Goal: Information Seeking & Learning: Learn about a topic

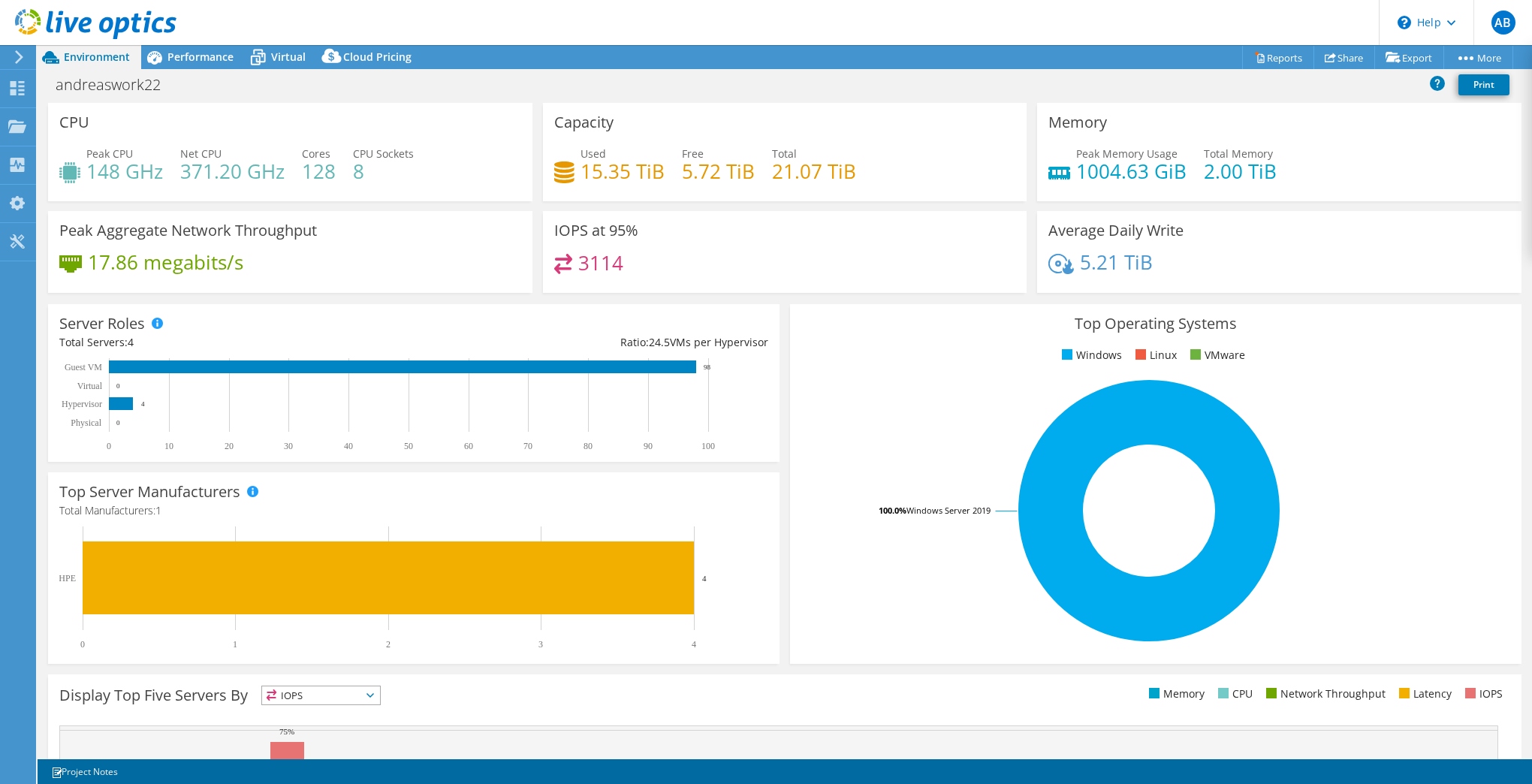
select select "EUFrankfurt"
select select "SEK"
click at [102, 57] on span "Environment" at bounding box center [97, 56] width 66 height 14
click at [69, 21] on icon at bounding box center [95, 24] width 161 height 31
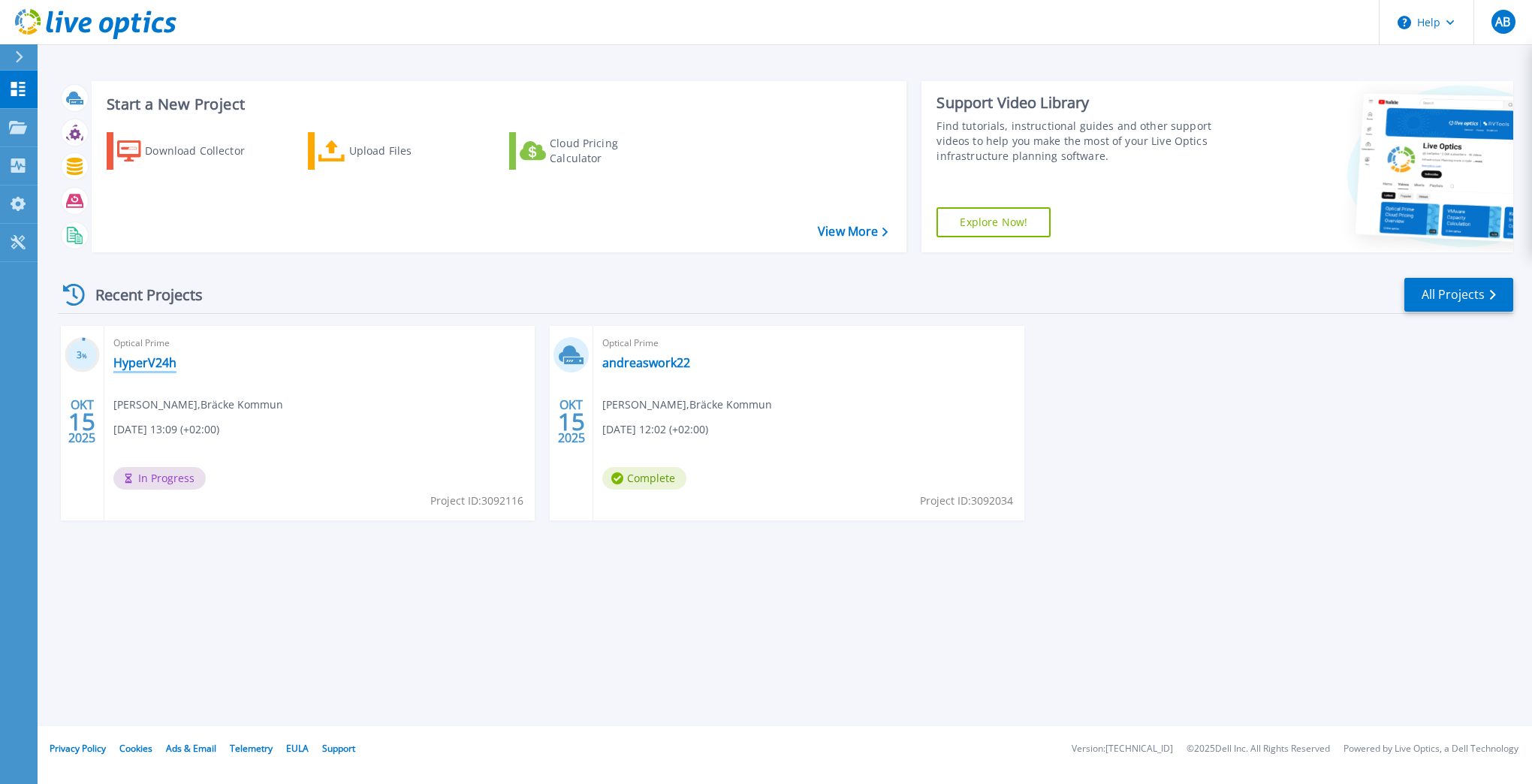
click at [153, 363] on link "HyperV24h" at bounding box center [145, 362] width 63 height 15
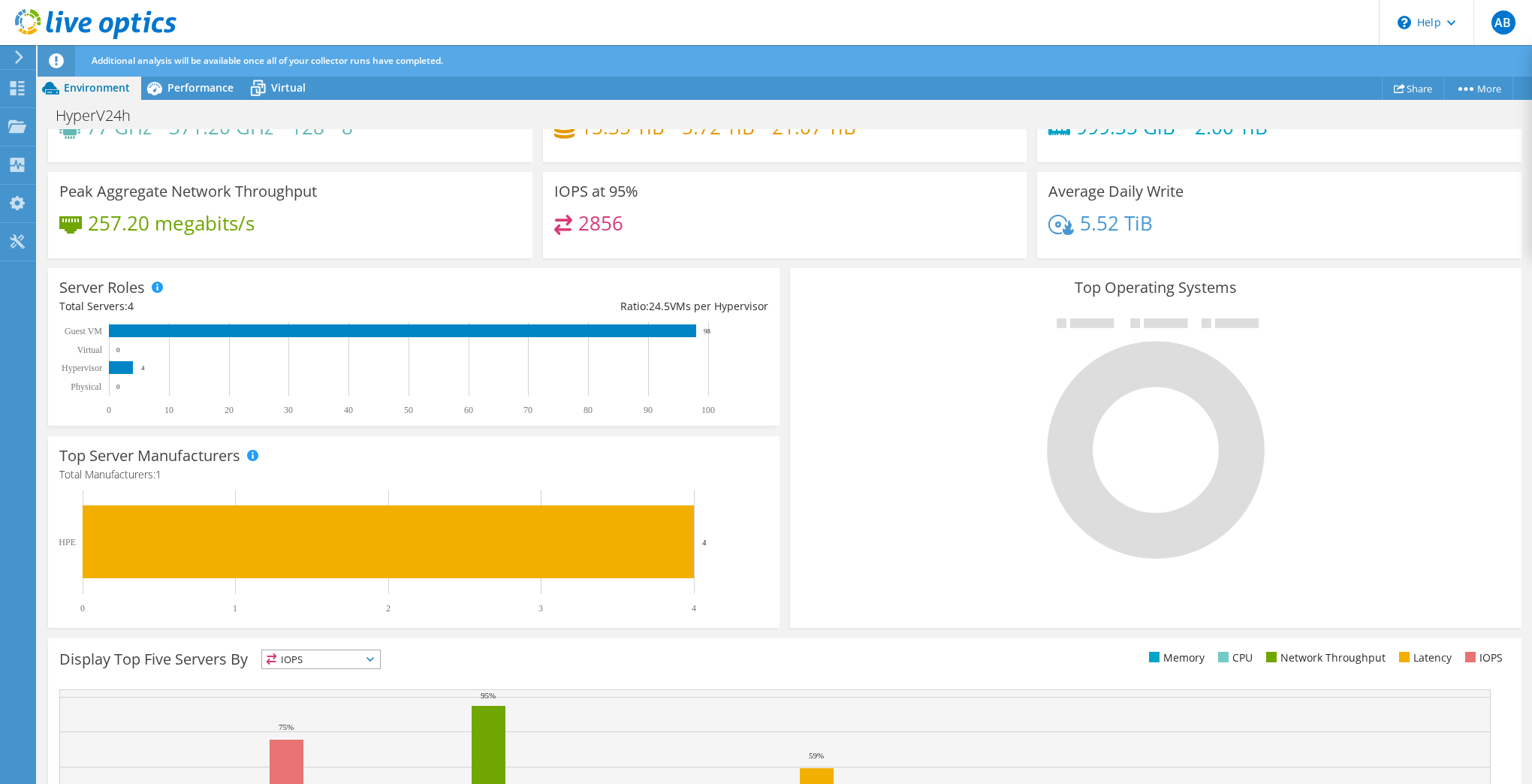
click at [778, 275] on div "Server Roles Physical Servers represent bare metal servers that were targets of…" at bounding box center [414, 347] width 742 height 168
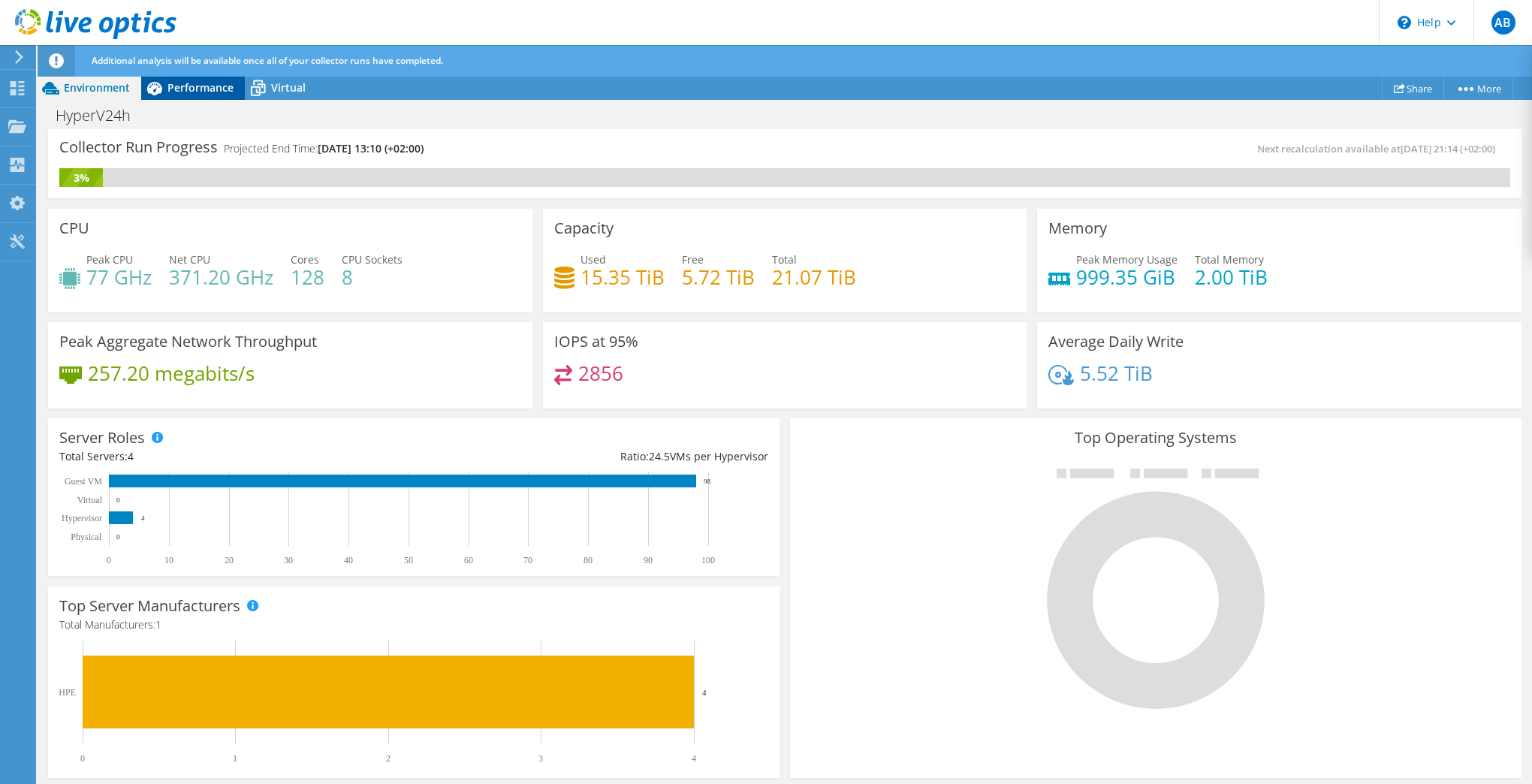
click at [166, 79] on icon at bounding box center [155, 88] width 26 height 26
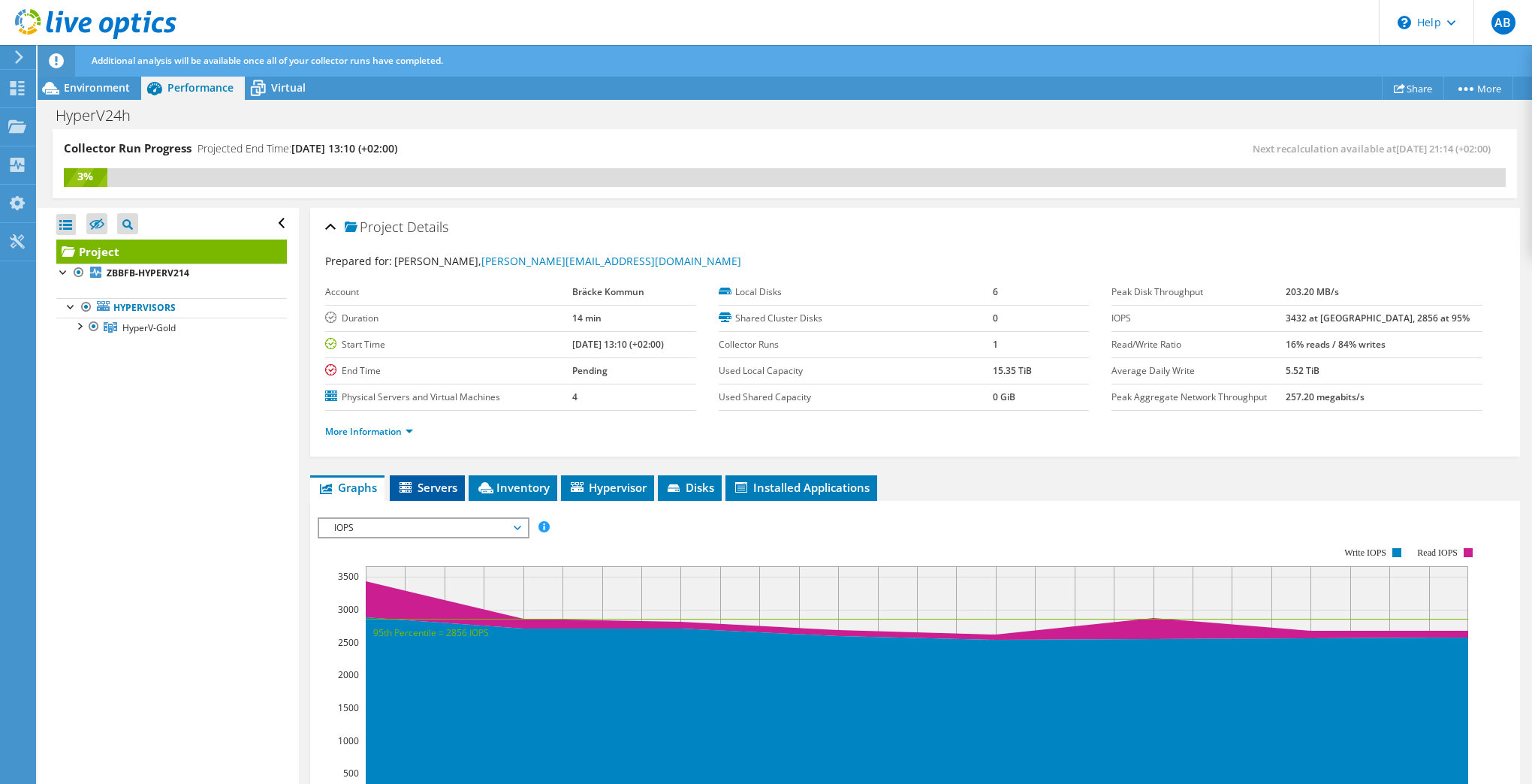
click at [429, 490] on span "Servers" at bounding box center [427, 487] width 60 height 15
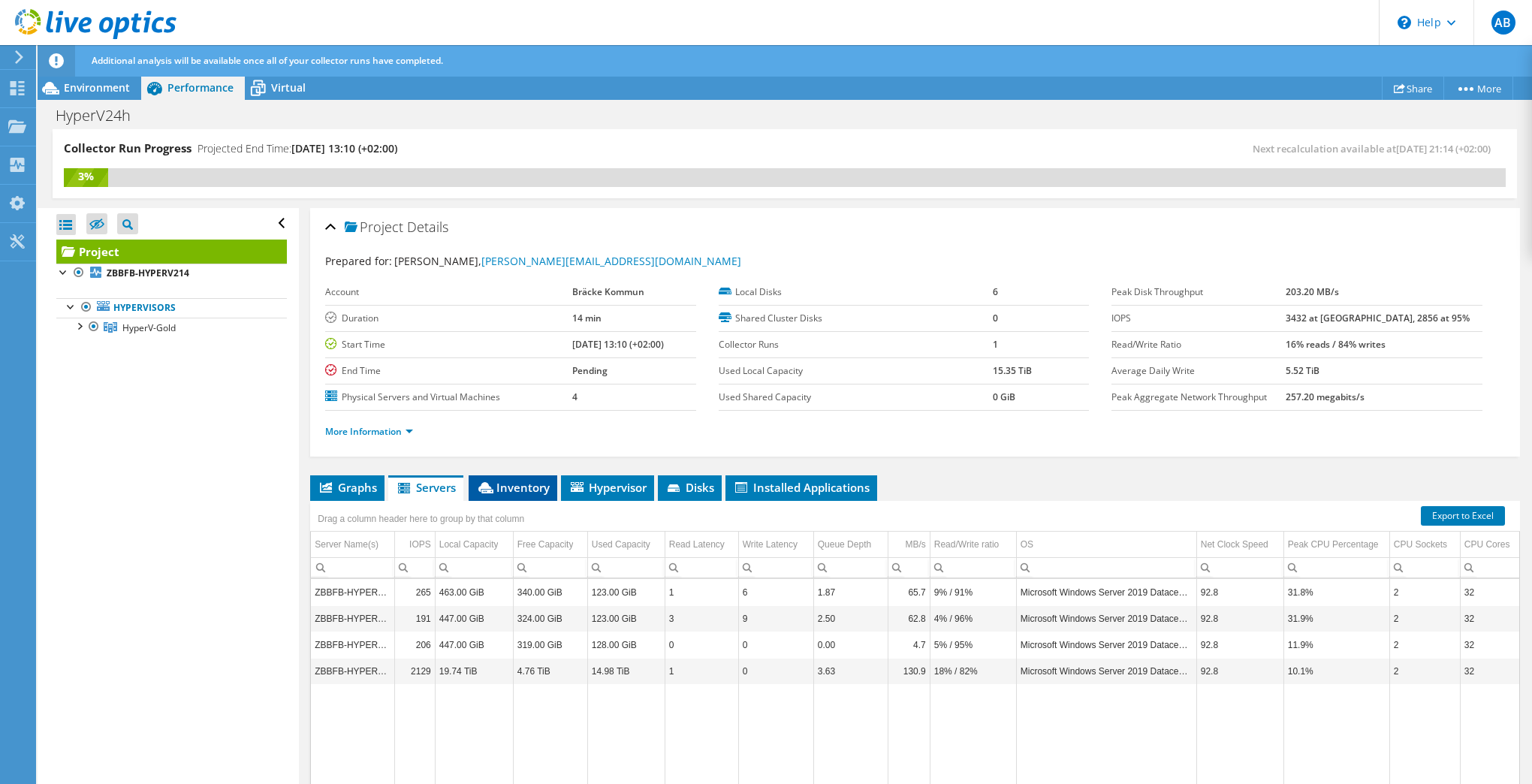
click at [525, 485] on span "Inventory" at bounding box center [513, 487] width 74 height 15
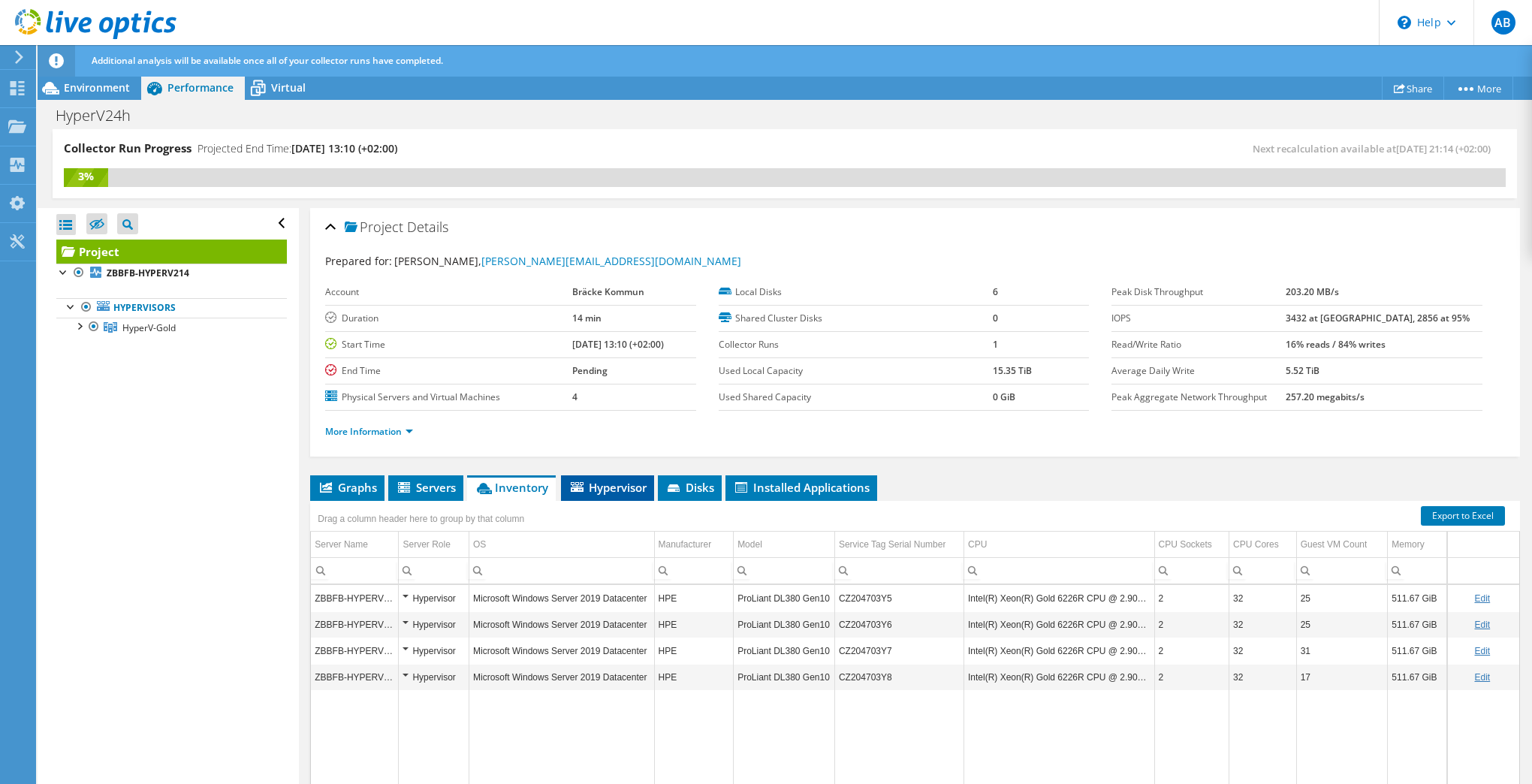
click at [608, 484] on span "Hypervisor" at bounding box center [607, 487] width 78 height 15
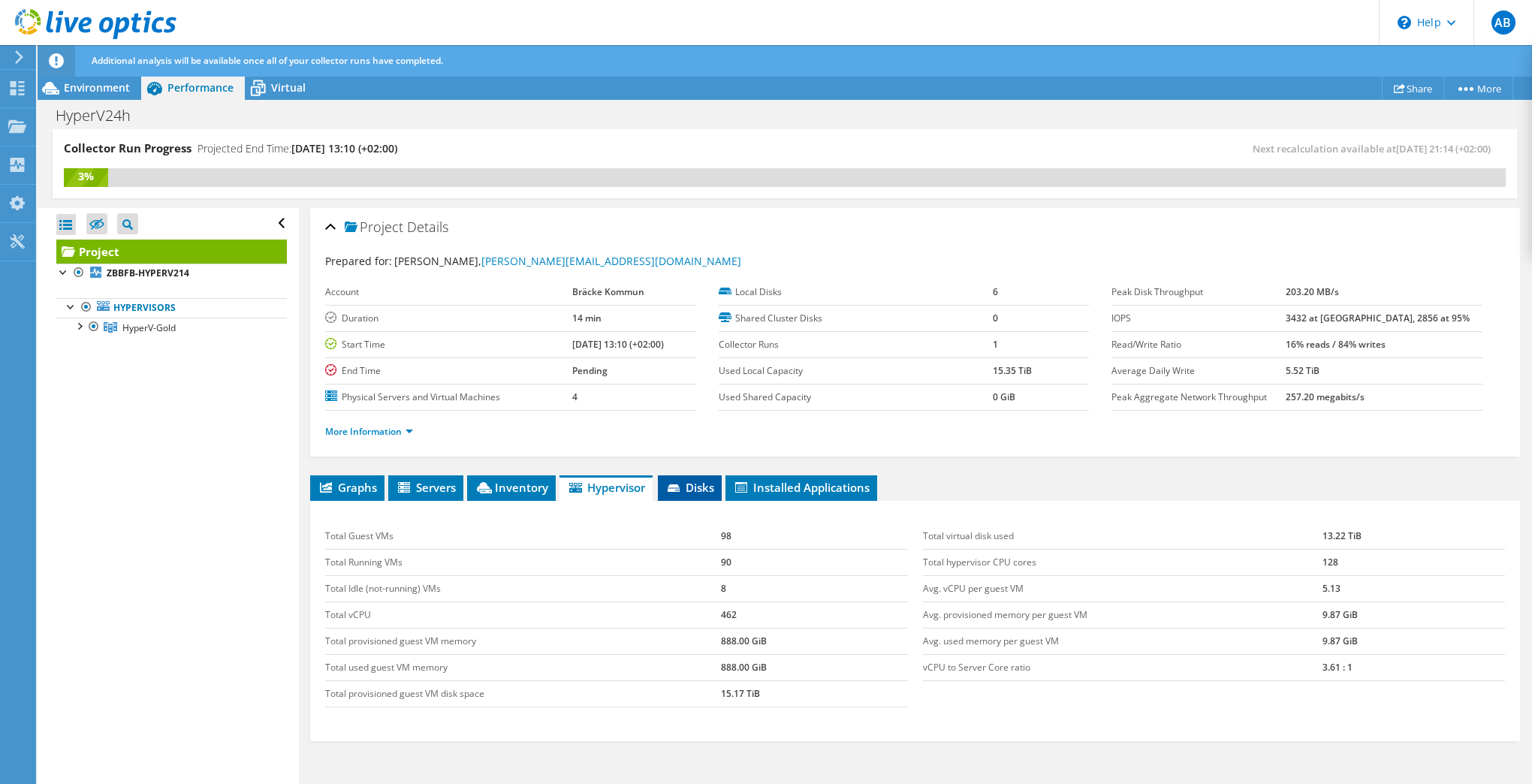
click at [697, 490] on span "Disks" at bounding box center [689, 487] width 49 height 15
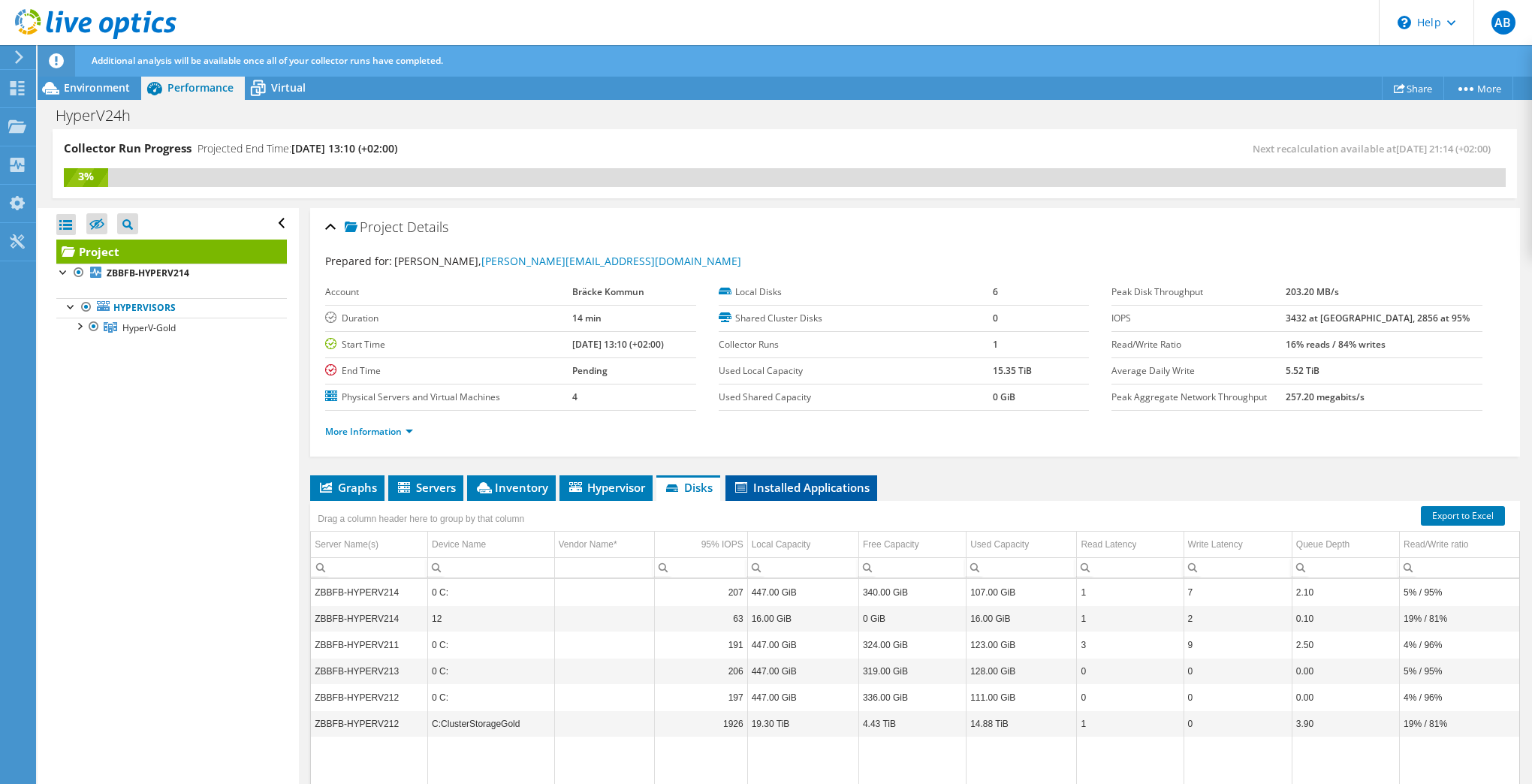
click at [783, 487] on span "Installed Applications" at bounding box center [801, 487] width 136 height 15
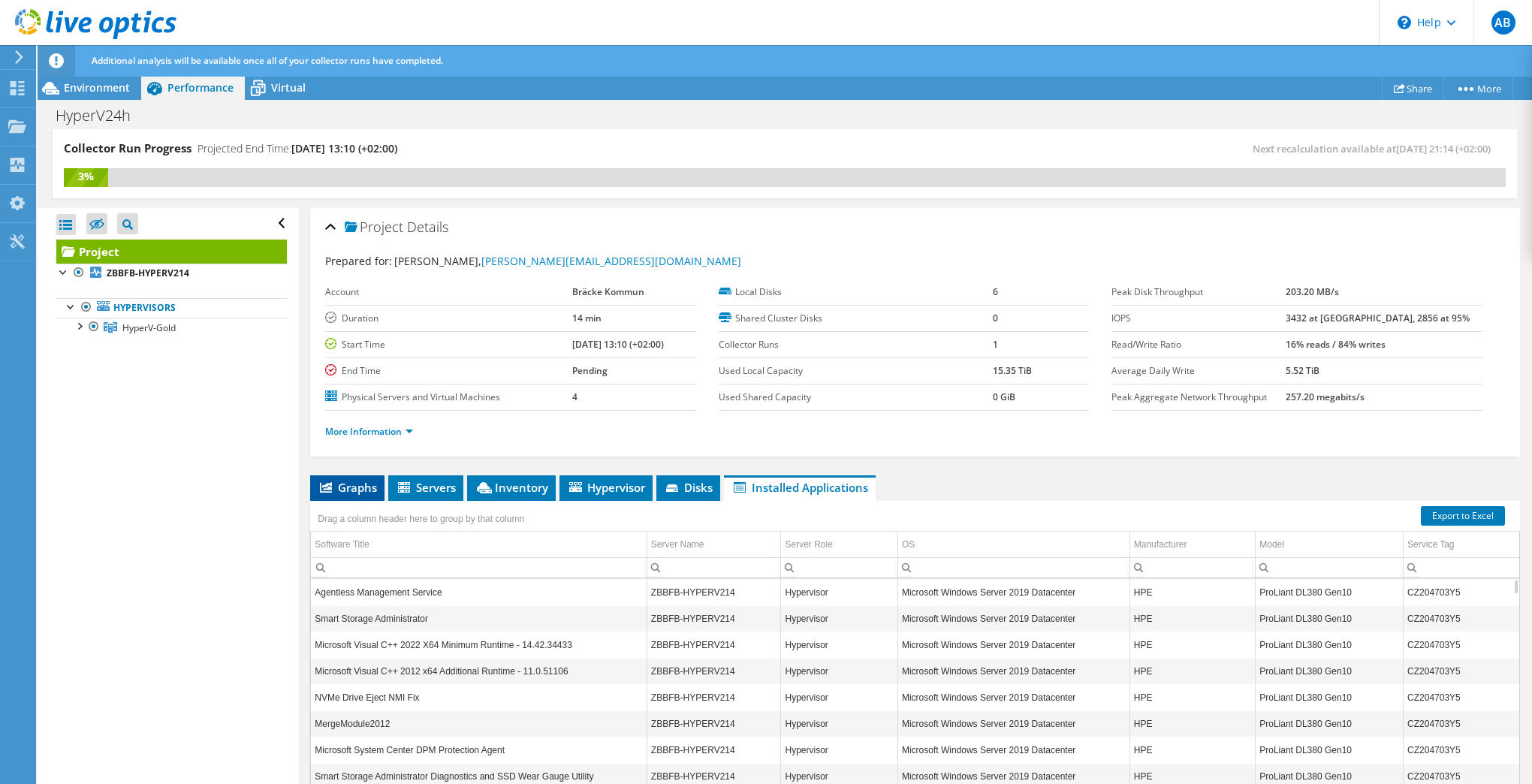
click at [363, 485] on span "Graphs" at bounding box center [347, 487] width 60 height 15
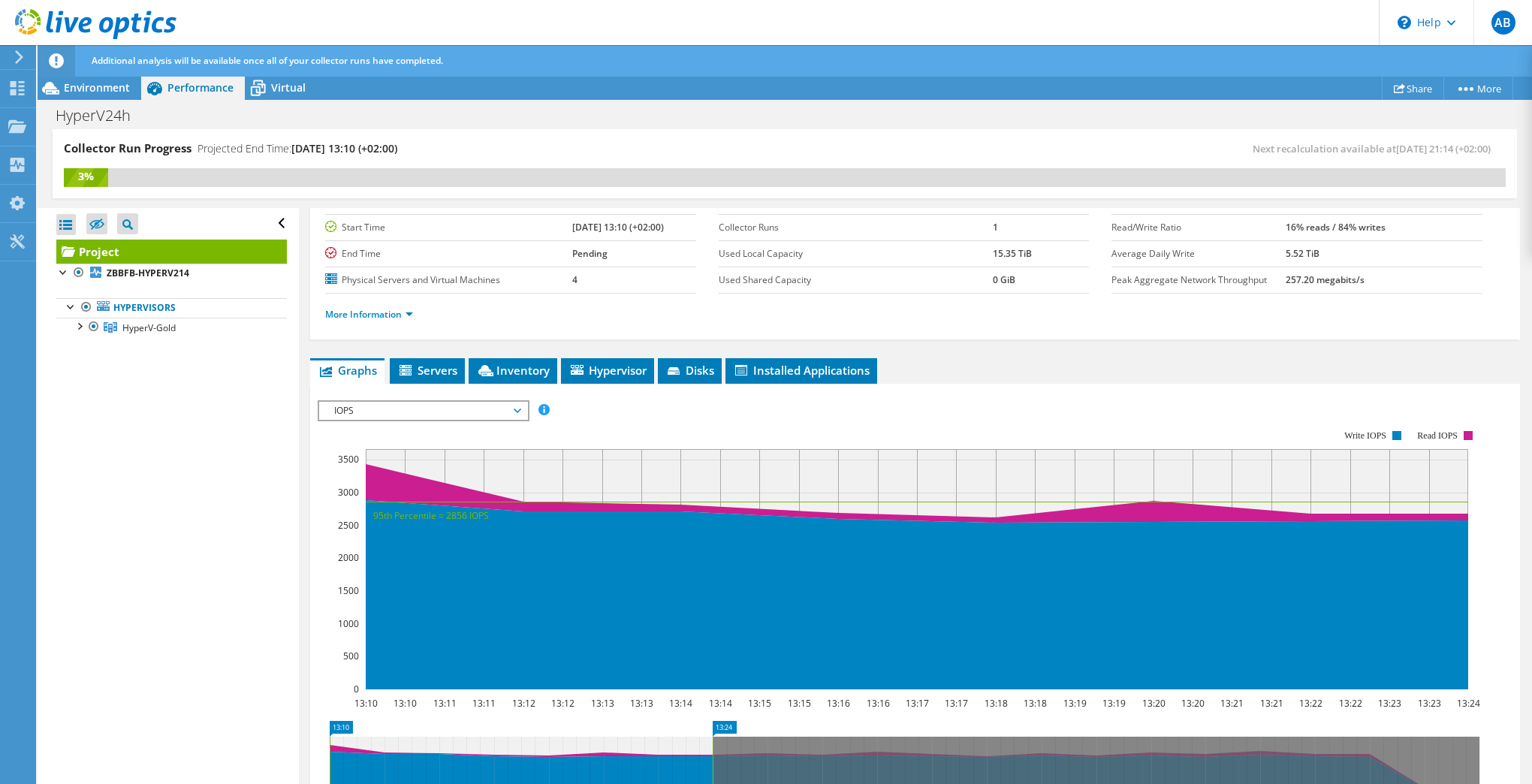
scroll to position [117, 0]
click at [519, 409] on span "IOPS" at bounding box center [423, 412] width 193 height 18
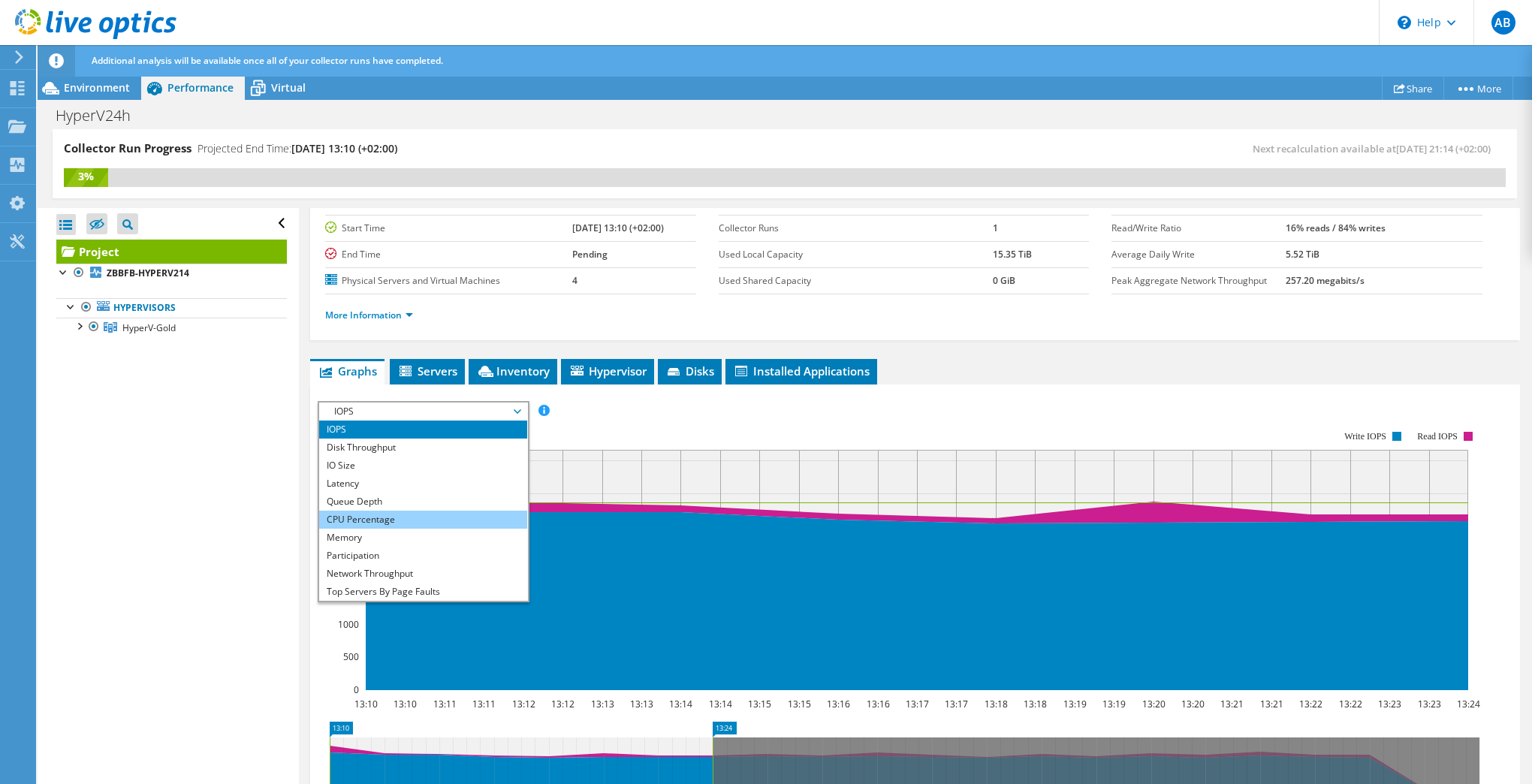
click at [367, 517] on li "CPU Percentage" at bounding box center [424, 519] width 208 height 18
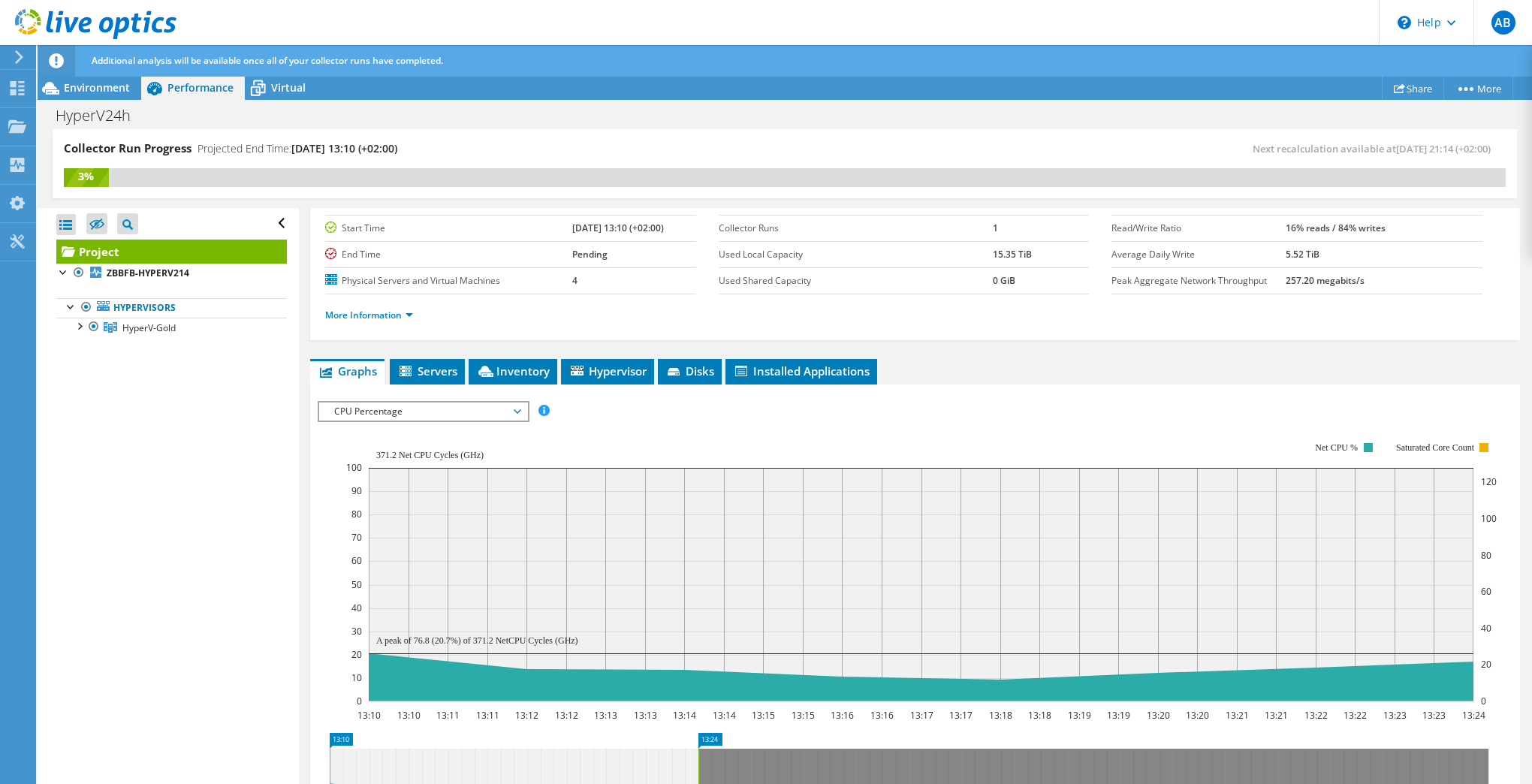
click at [518, 412] on span "CPU Percentage" at bounding box center [423, 412] width 193 height 18
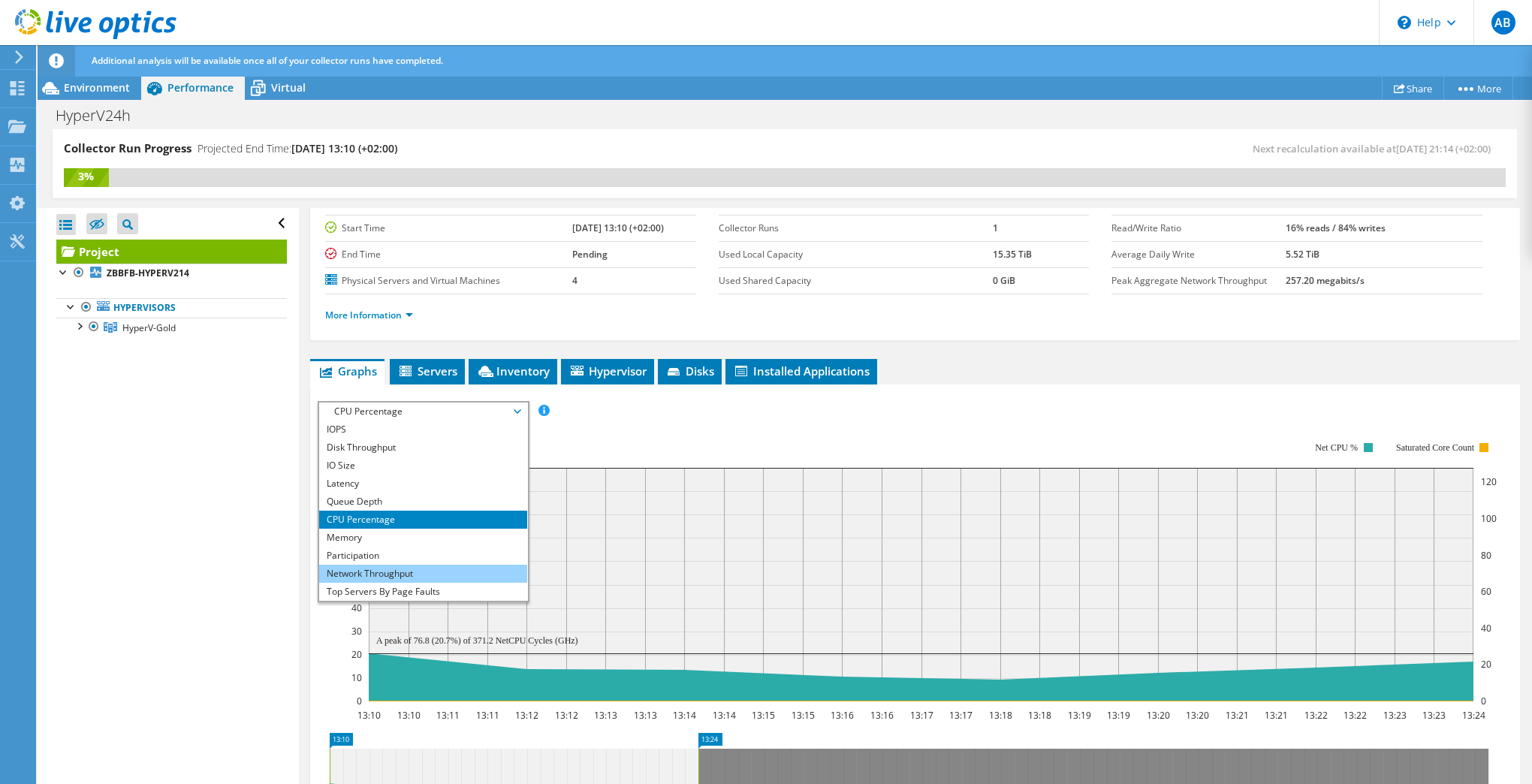
click at [428, 574] on li "Network Throughput" at bounding box center [424, 574] width 208 height 18
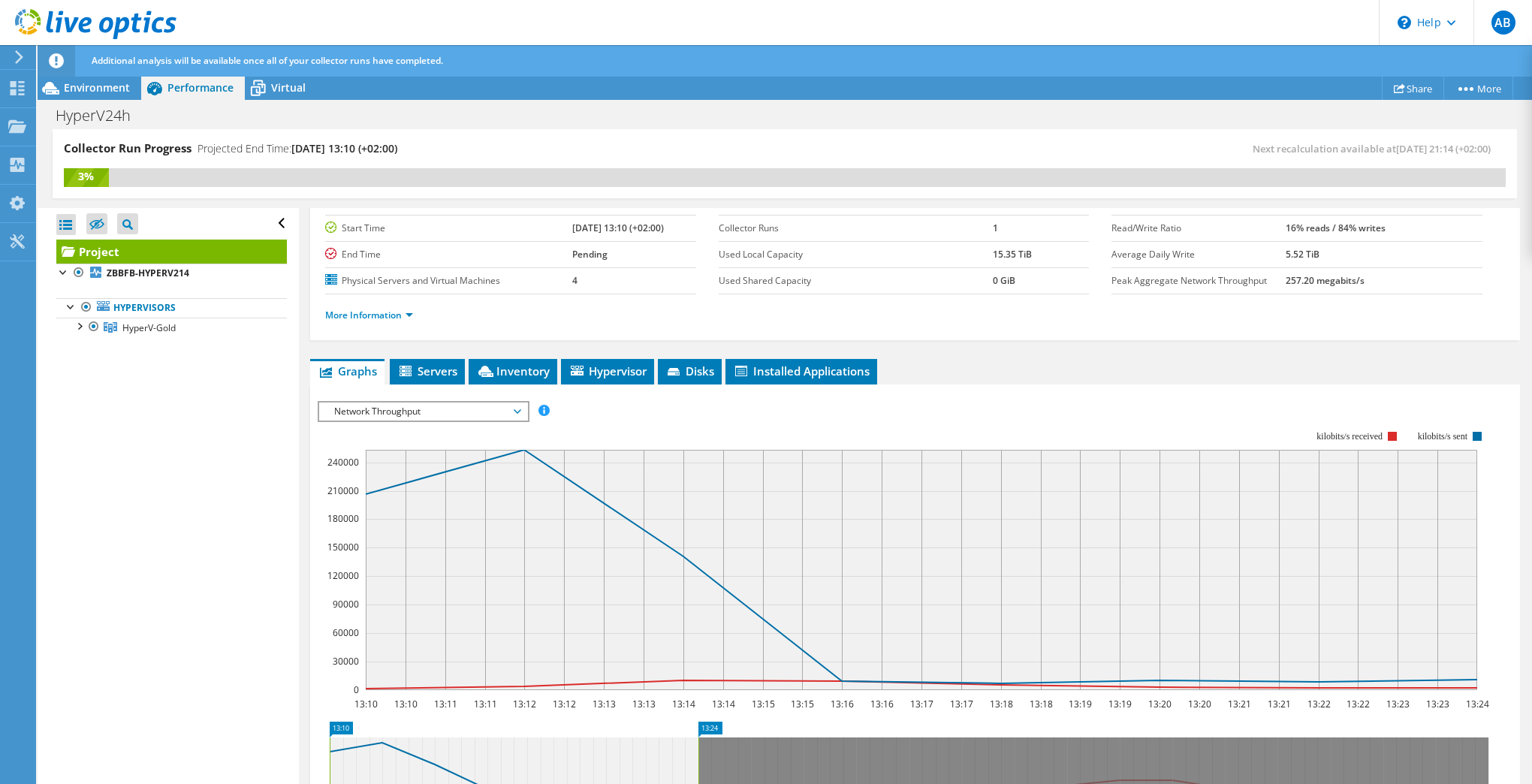
click at [522, 403] on span "Network Throughput" at bounding box center [424, 412] width 208 height 18
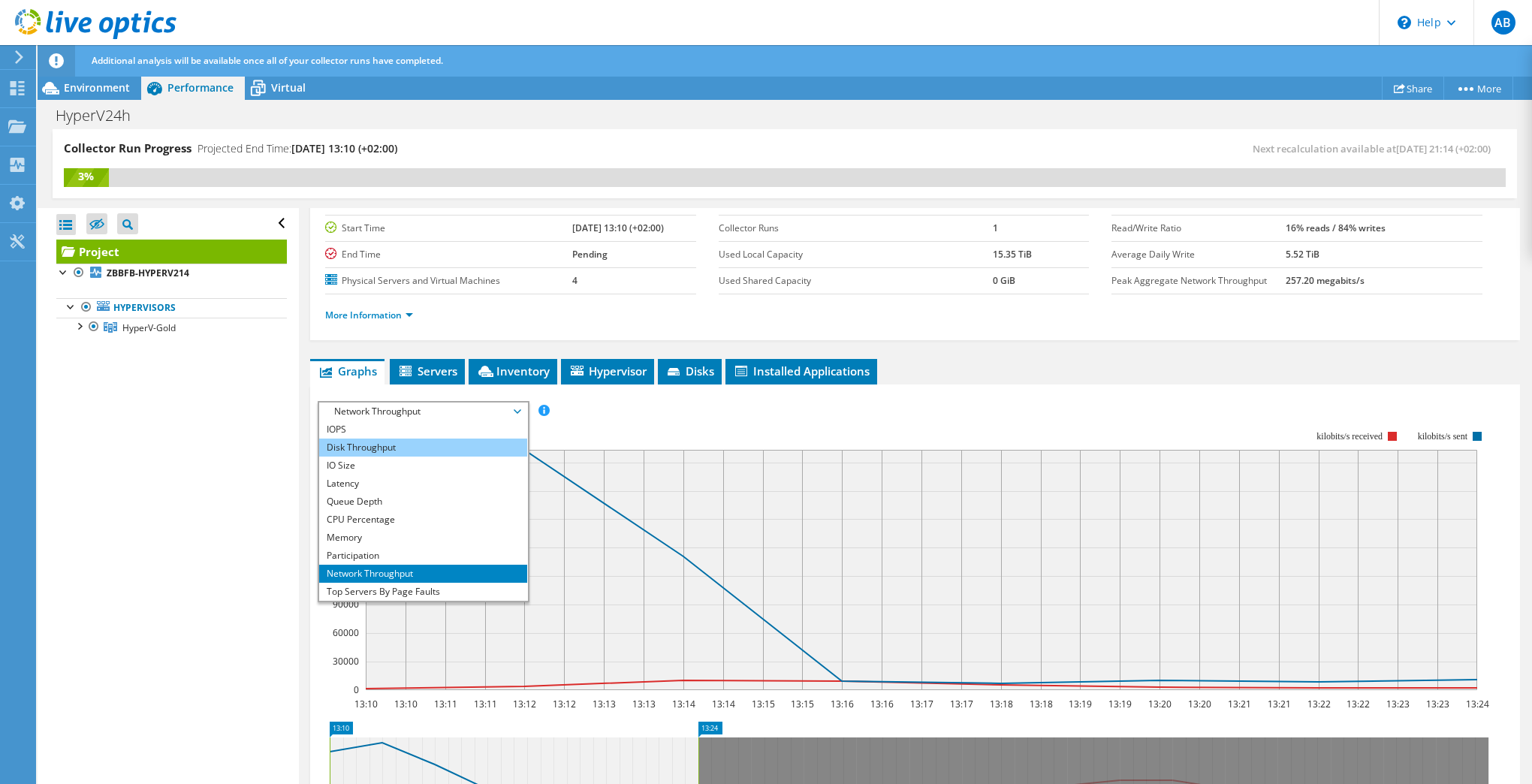
click at [408, 450] on li "Disk Throughput" at bounding box center [424, 447] width 208 height 18
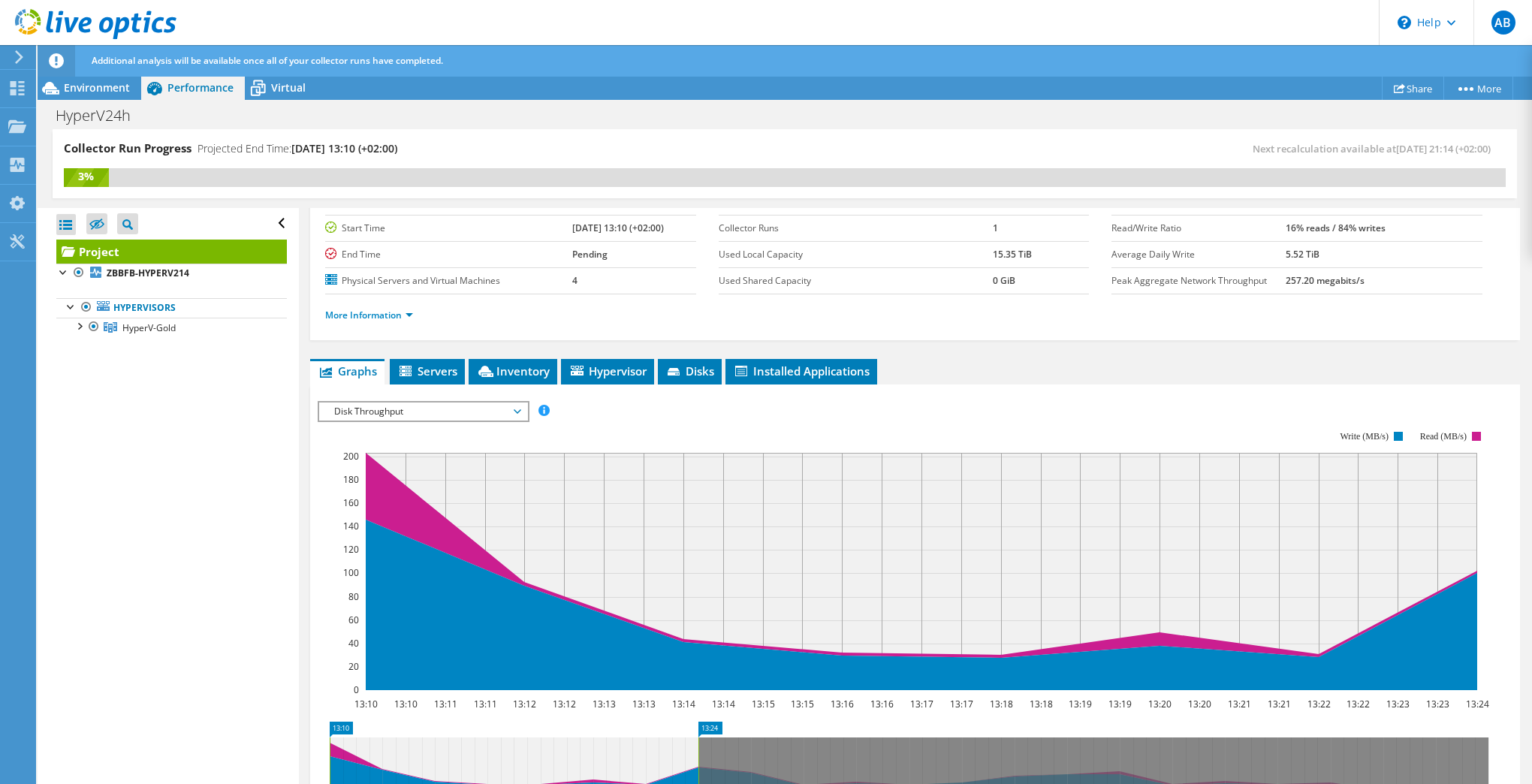
click at [516, 411] on span "Disk Throughput" at bounding box center [423, 412] width 193 height 18
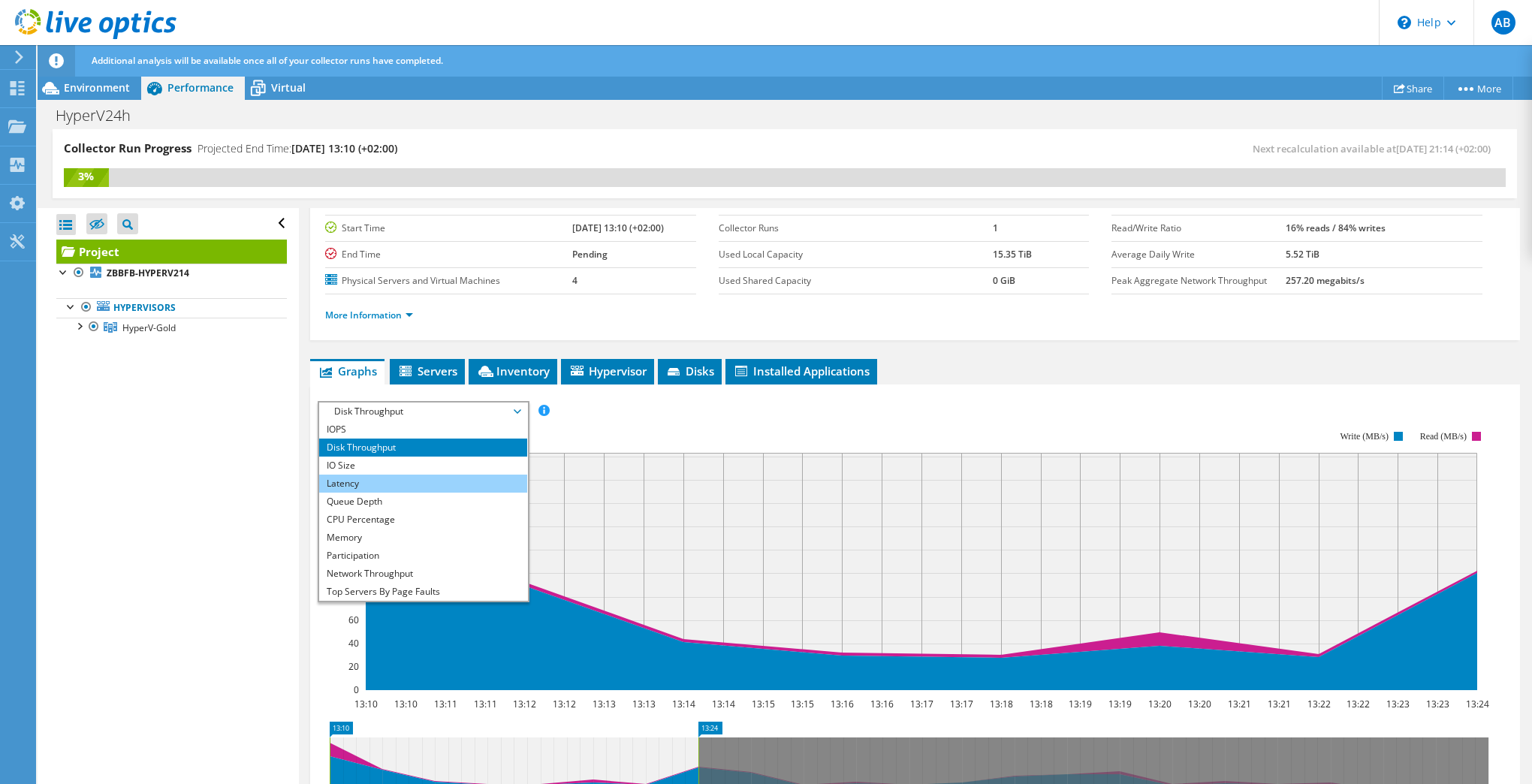
click at [442, 479] on li "Latency" at bounding box center [424, 484] width 208 height 18
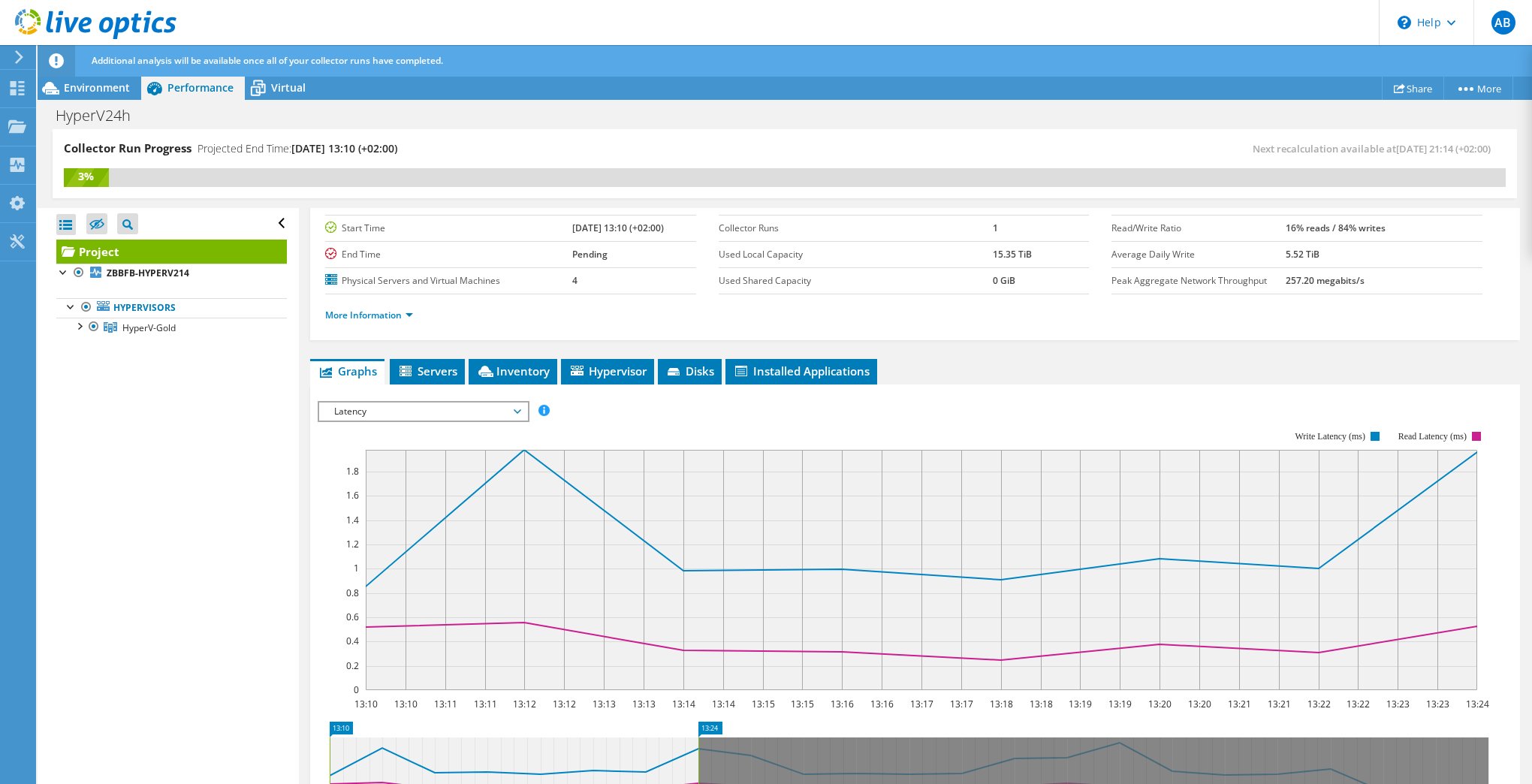
click at [523, 409] on span "Latency" at bounding box center [424, 412] width 208 height 18
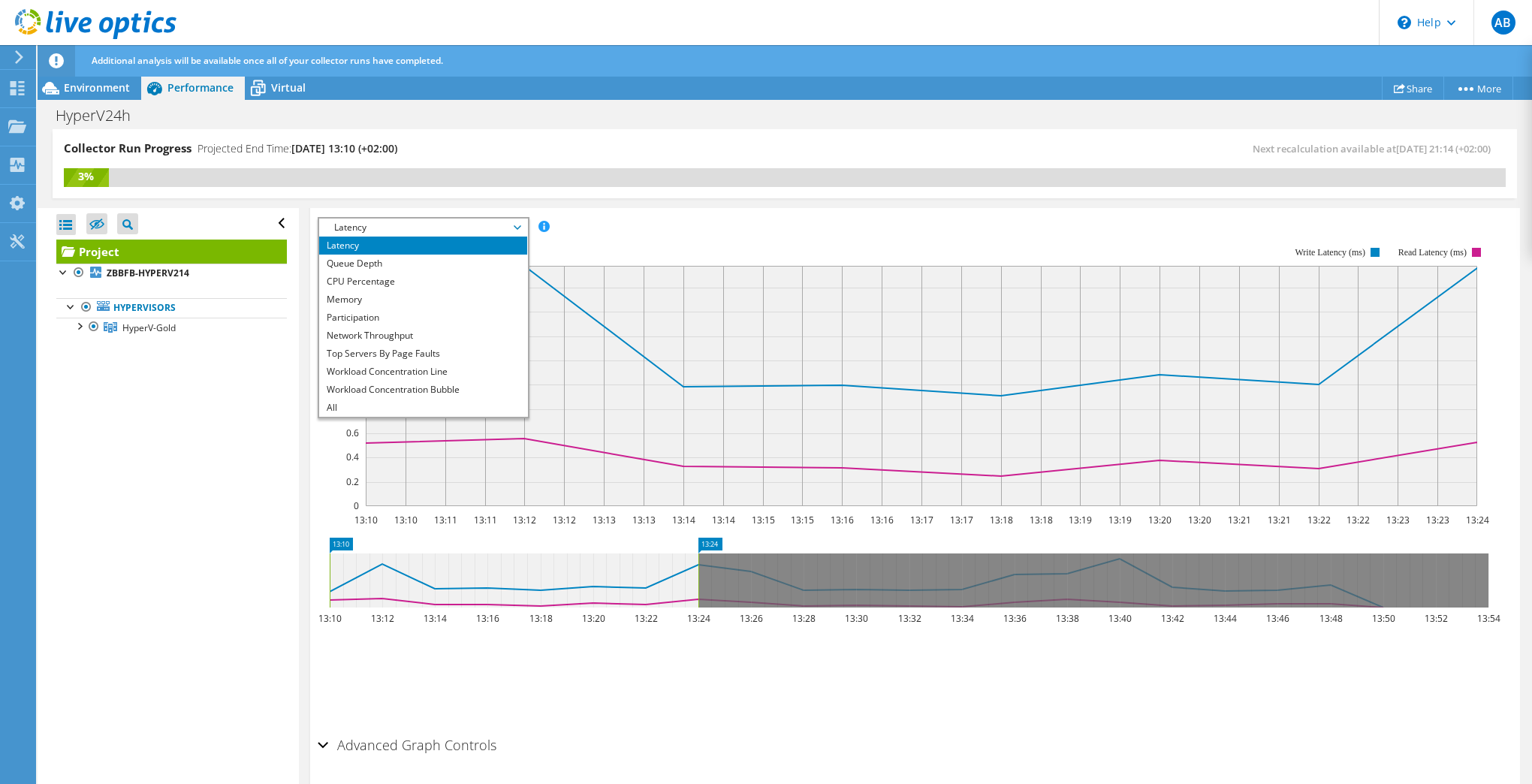
scroll to position [345, 0]
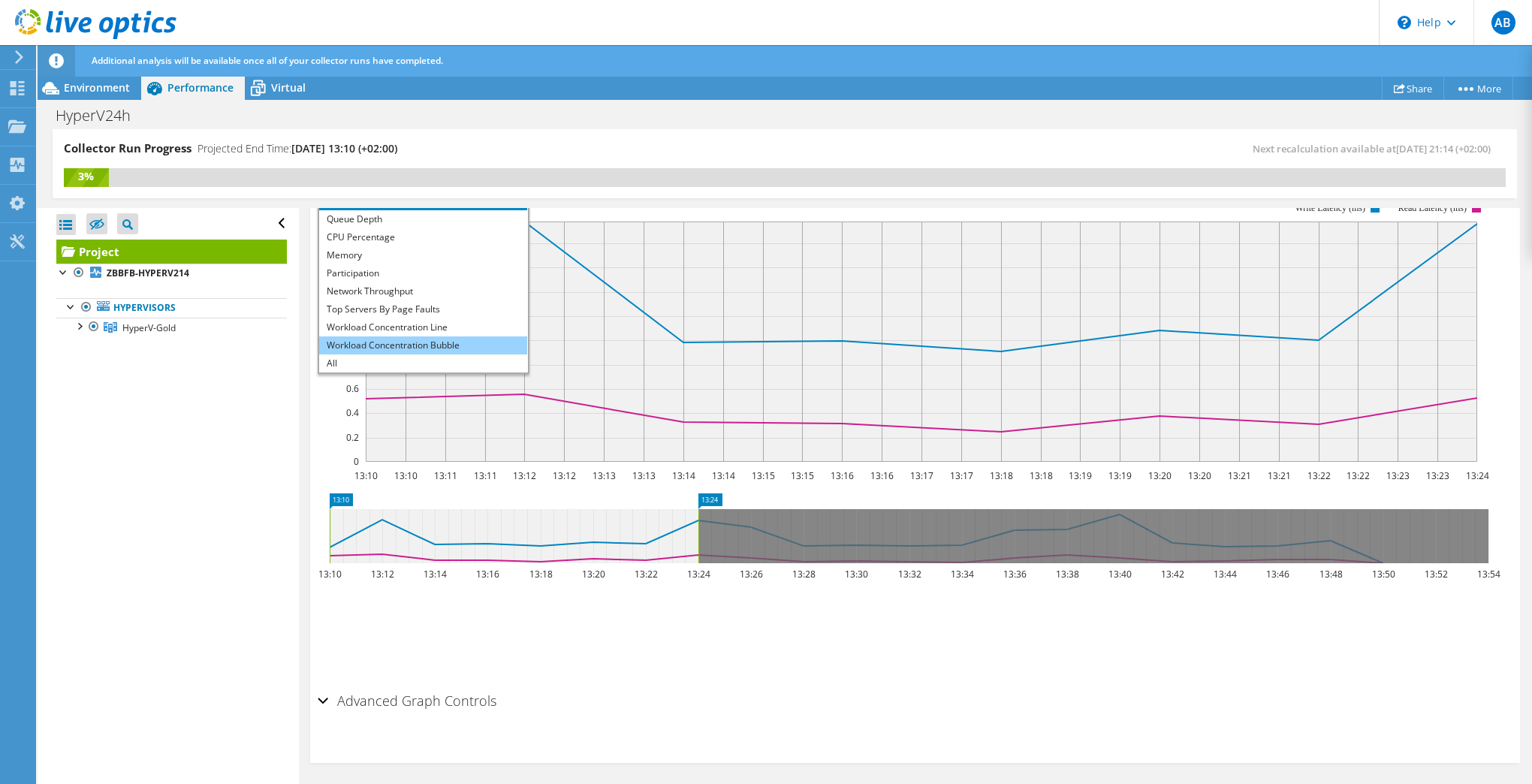
click at [350, 342] on li "Workload Concentration Bubble" at bounding box center [424, 346] width 208 height 18
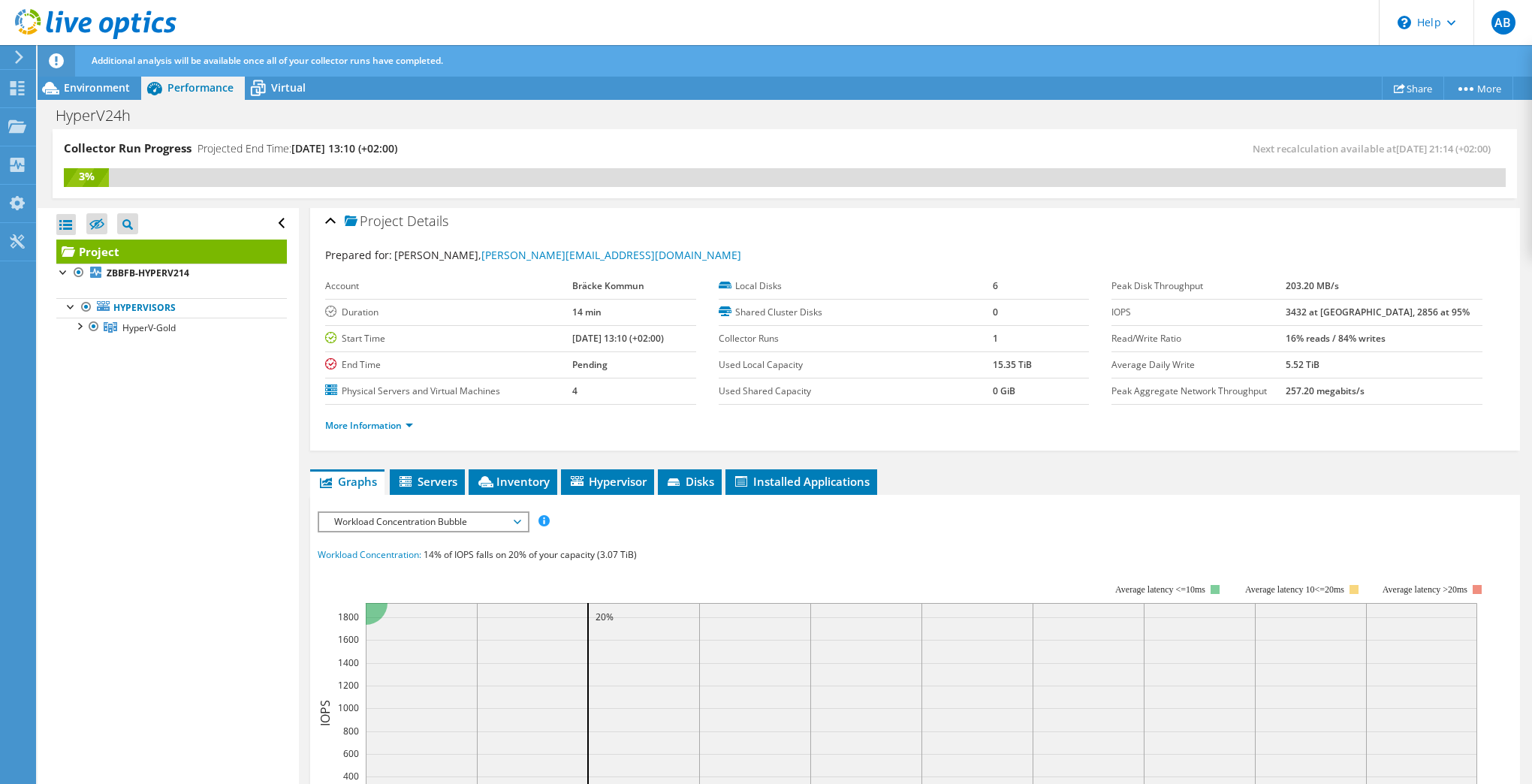
scroll to position [0, 0]
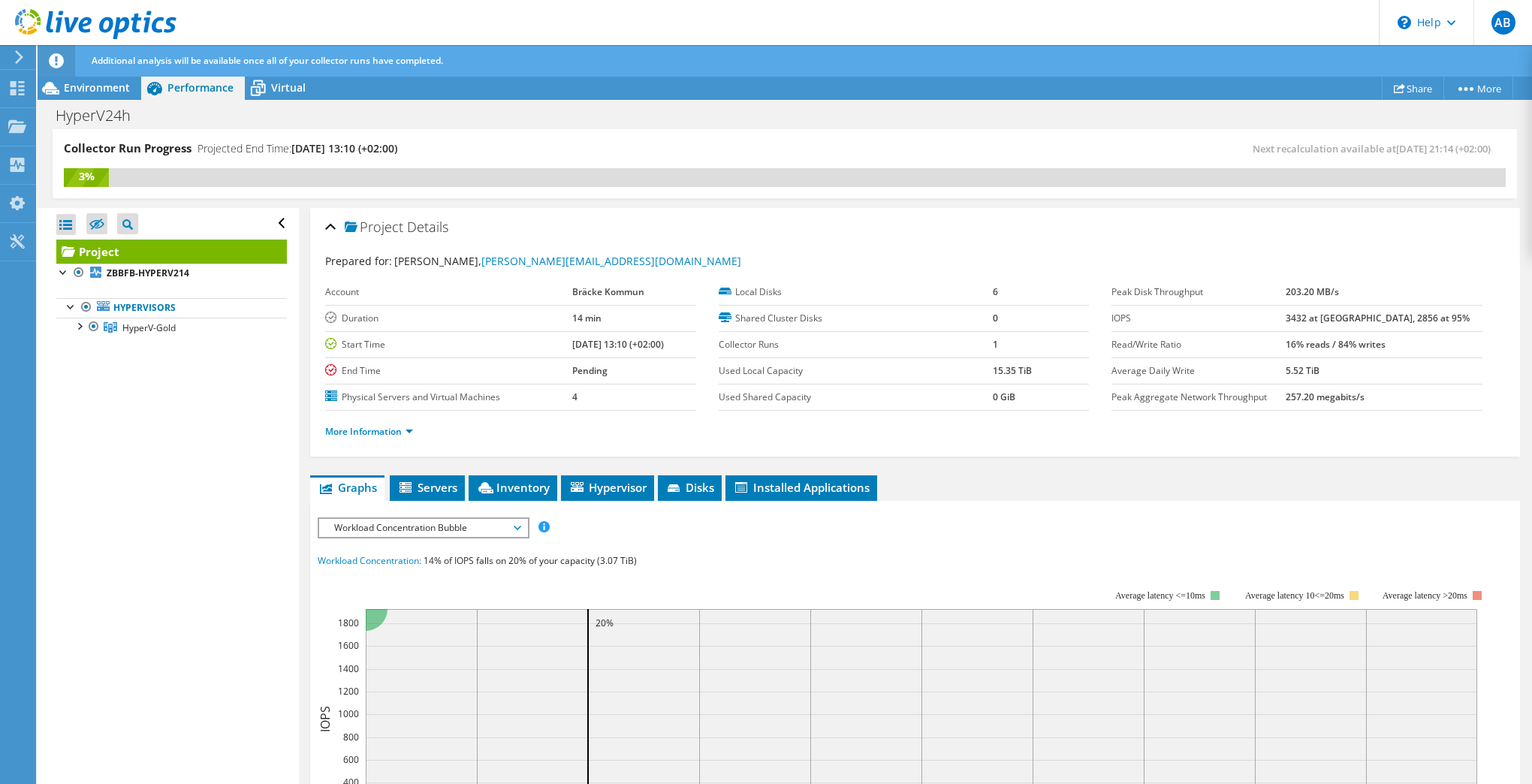
click at [505, 528] on span "Workload Concentration Bubble" at bounding box center [423, 528] width 193 height 18
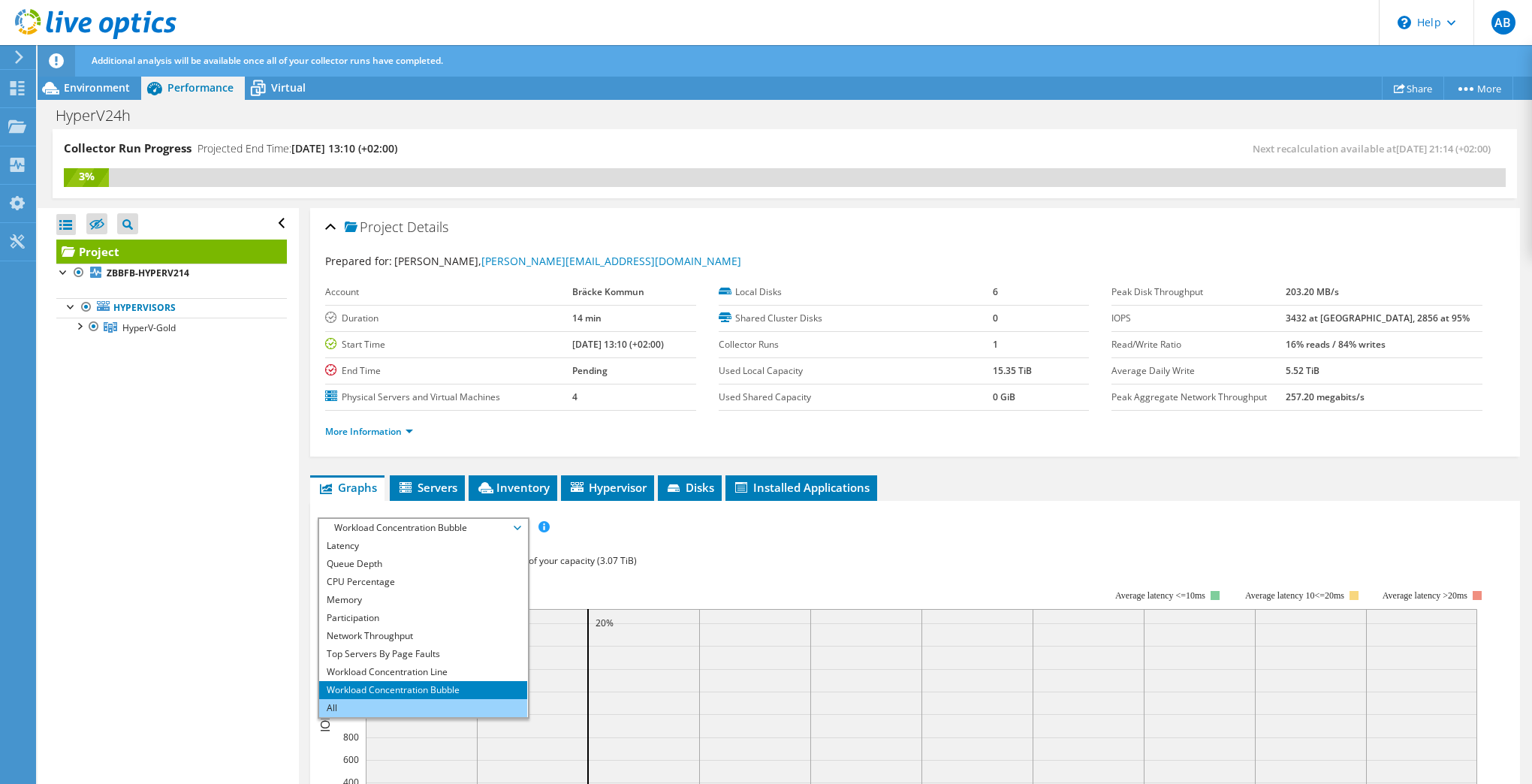
click at [366, 701] on li "All" at bounding box center [424, 708] width 208 height 18
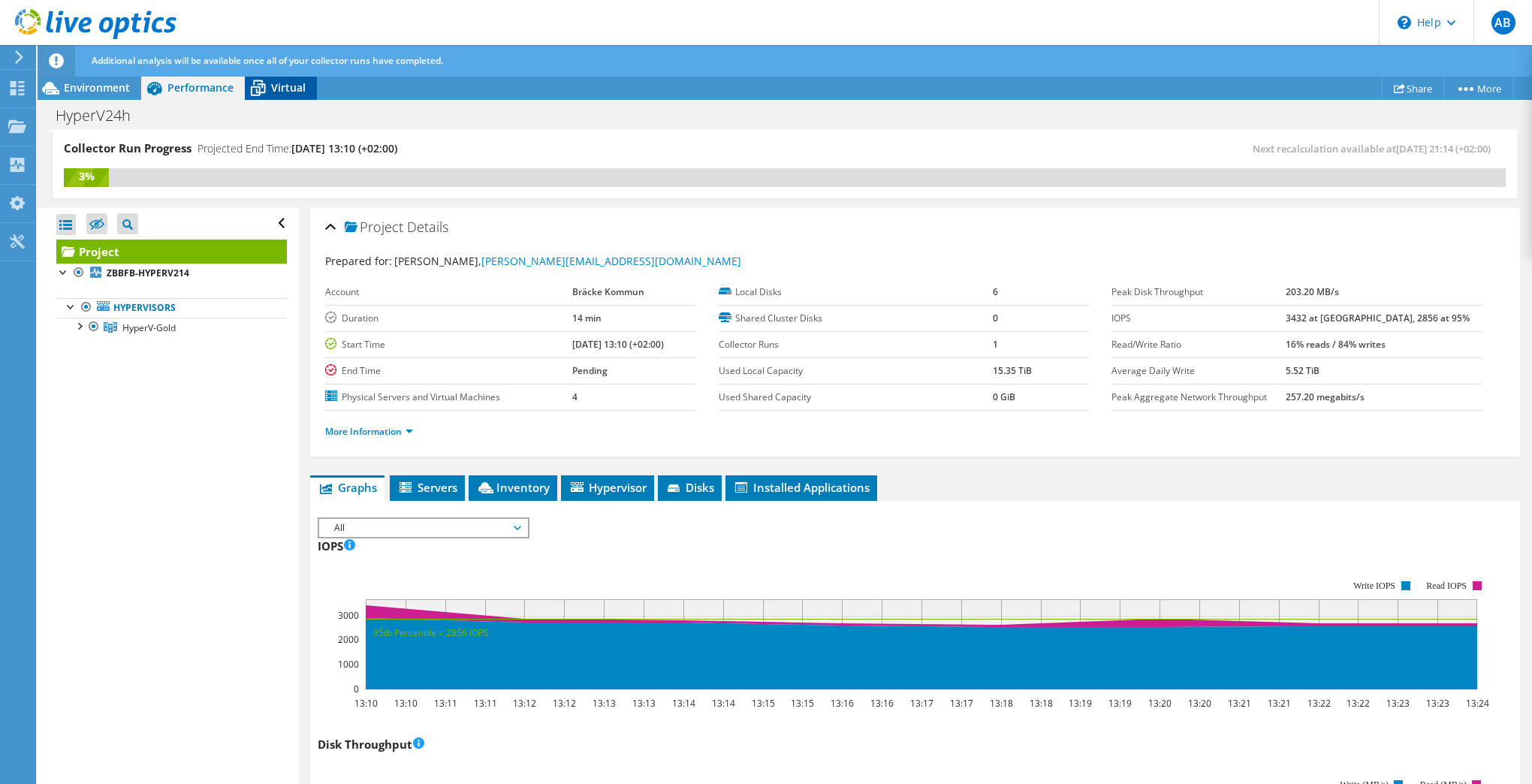
click at [274, 81] on span "Virtual" at bounding box center [289, 87] width 35 height 14
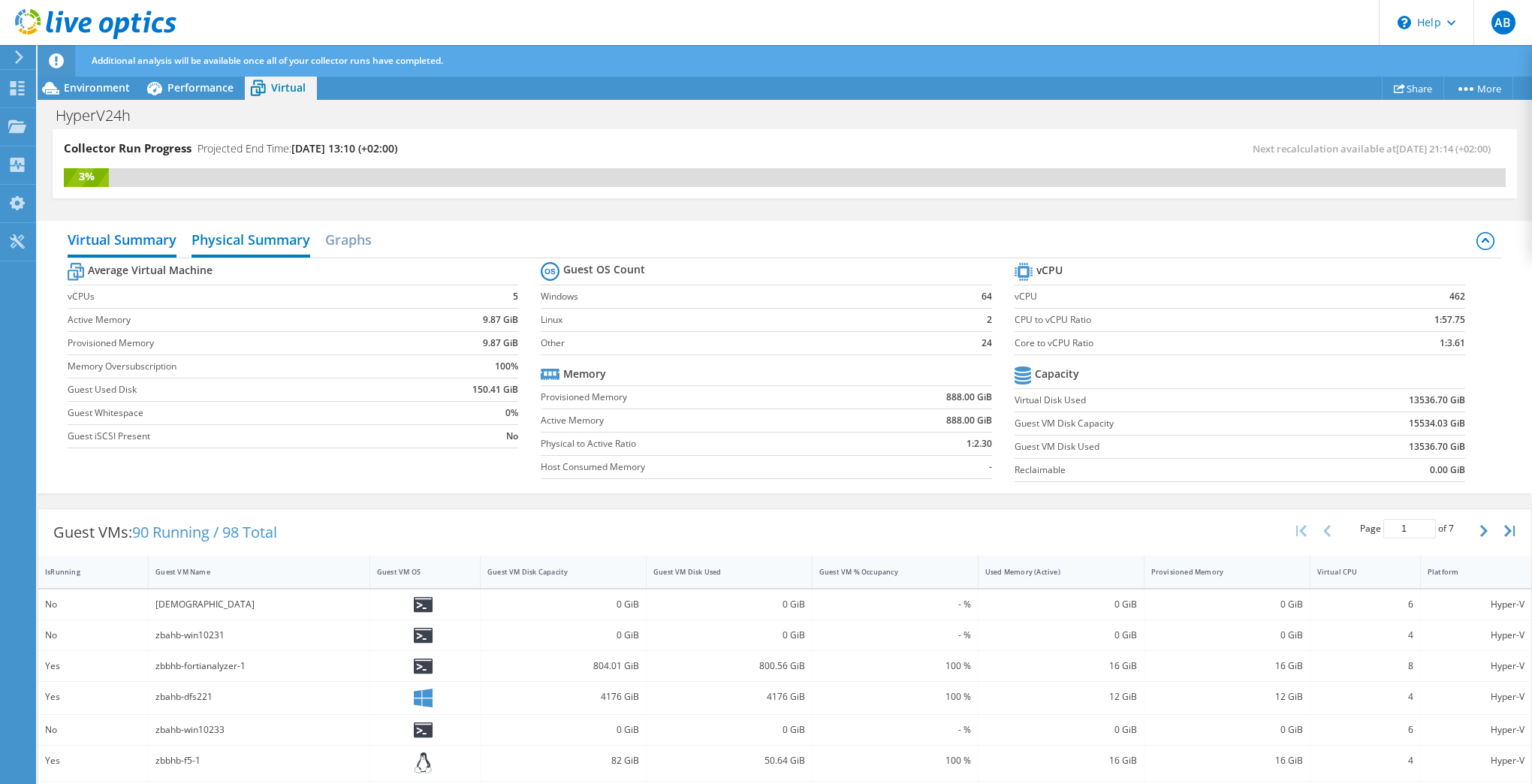
click at [275, 241] on h2 "Physical Summary" at bounding box center [251, 241] width 118 height 33
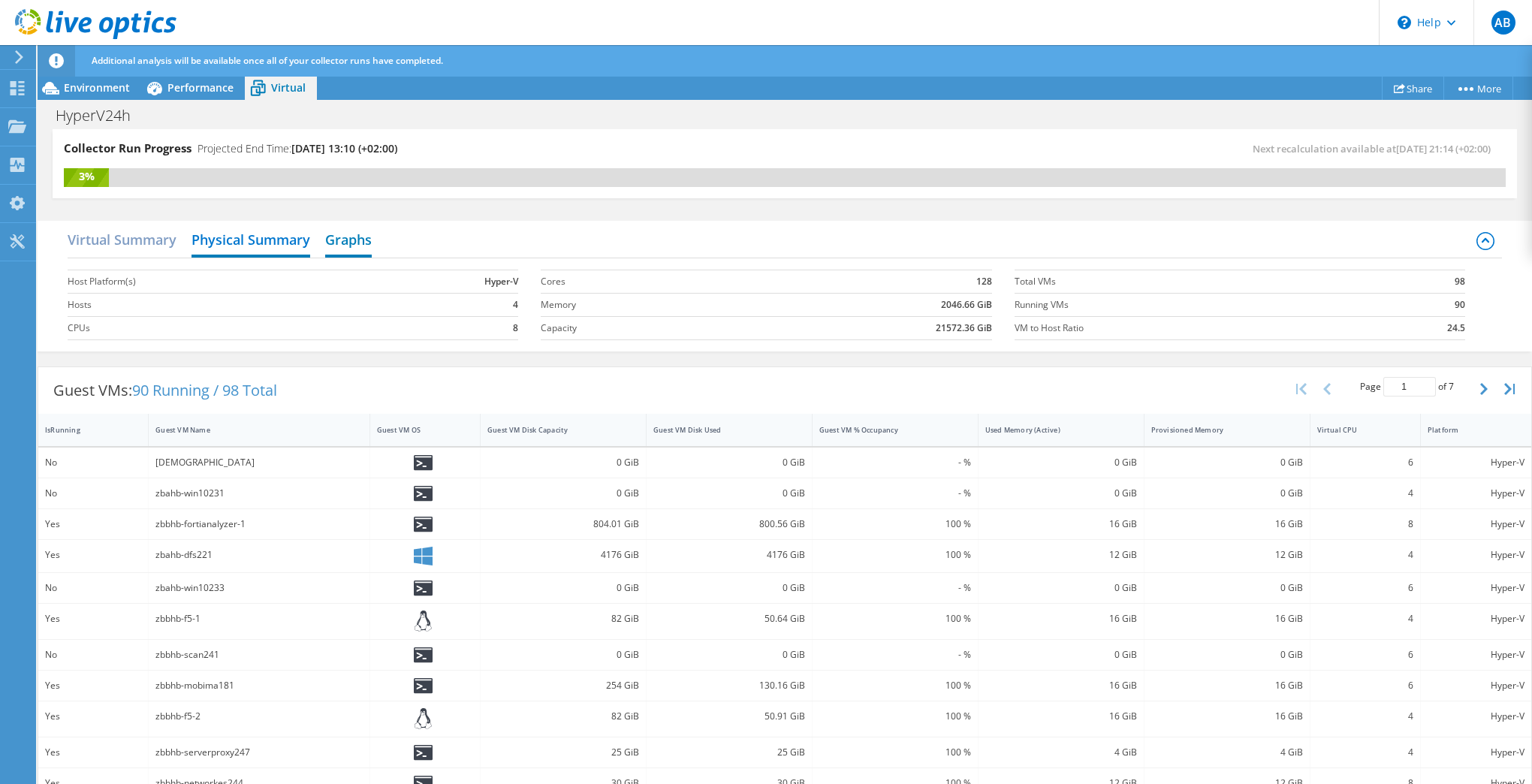
click at [333, 234] on h2 "Graphs" at bounding box center [348, 241] width 46 height 33
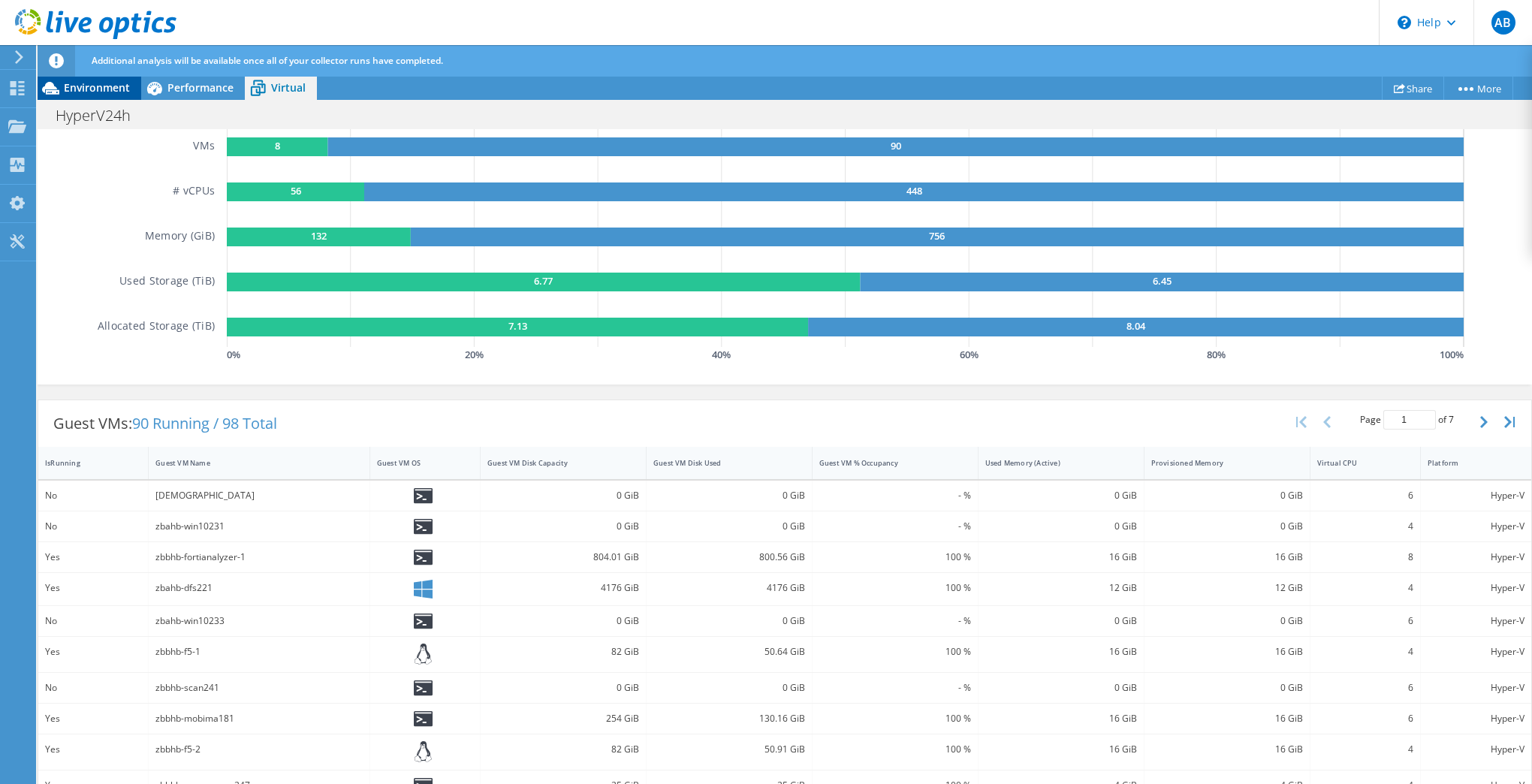
click at [90, 86] on span "Environment" at bounding box center [97, 87] width 66 height 14
